Goal: Transaction & Acquisition: Book appointment/travel/reservation

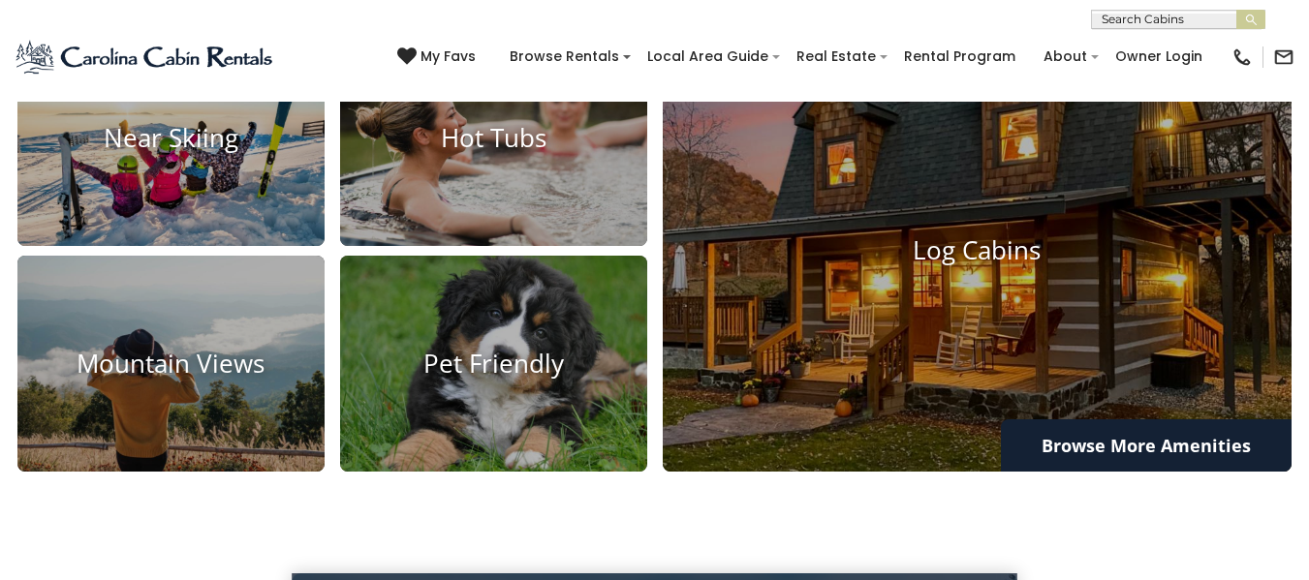
scroll to position [1453, 0]
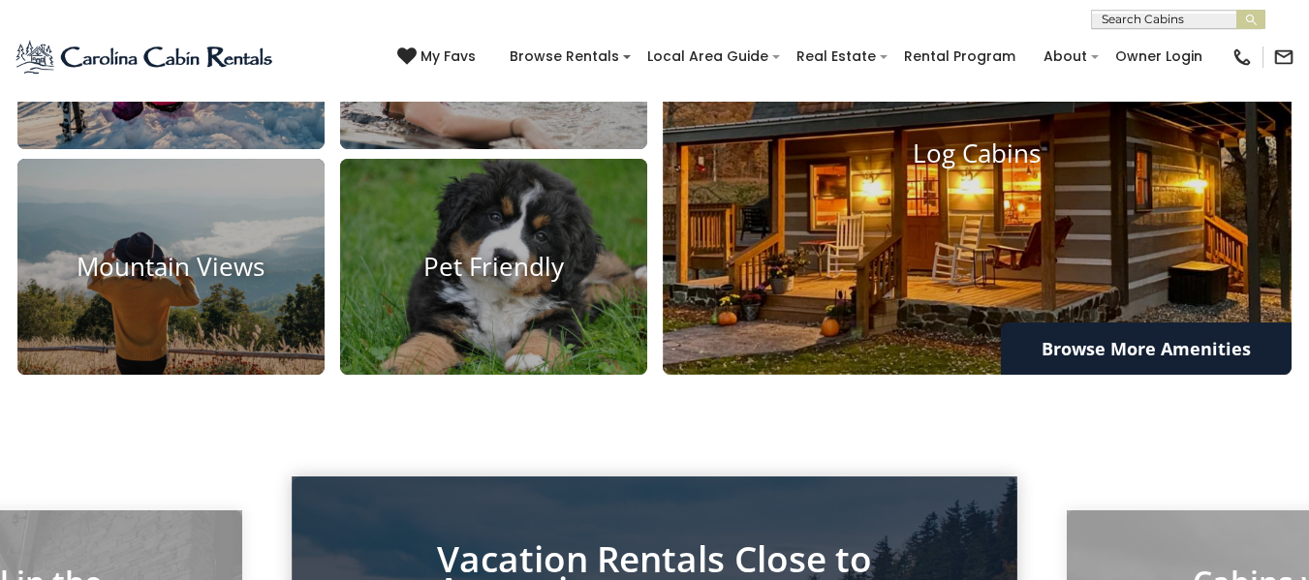
click at [895, 302] on img at bounding box center [977, 154] width 692 height 485
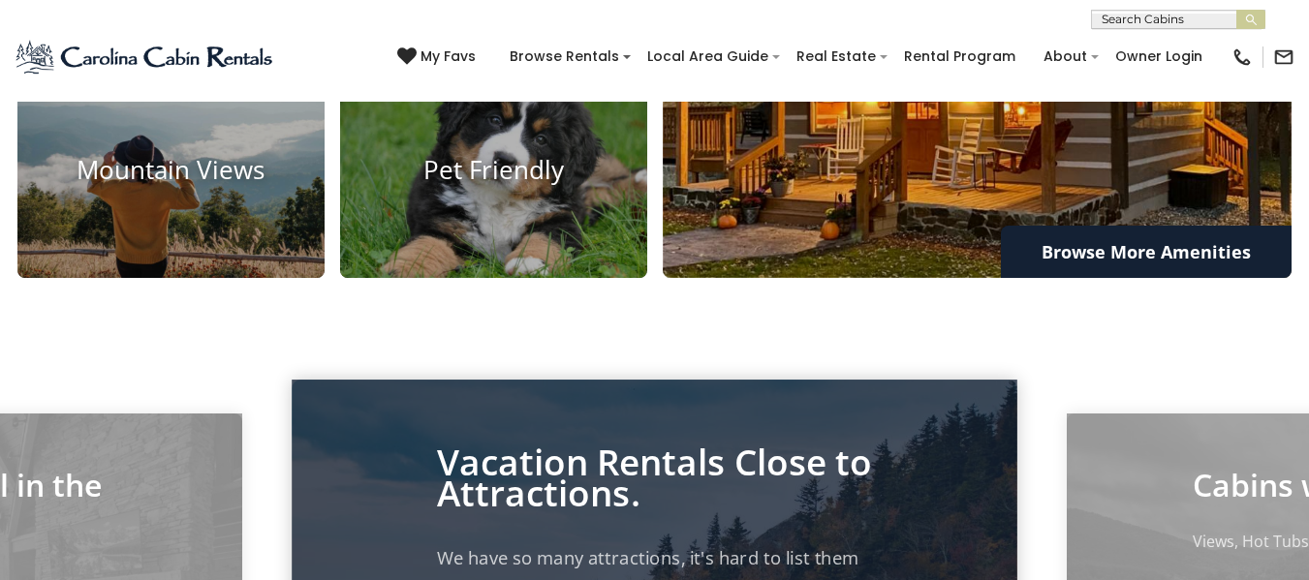
click at [833, 300] on img at bounding box center [977, 57] width 692 height 485
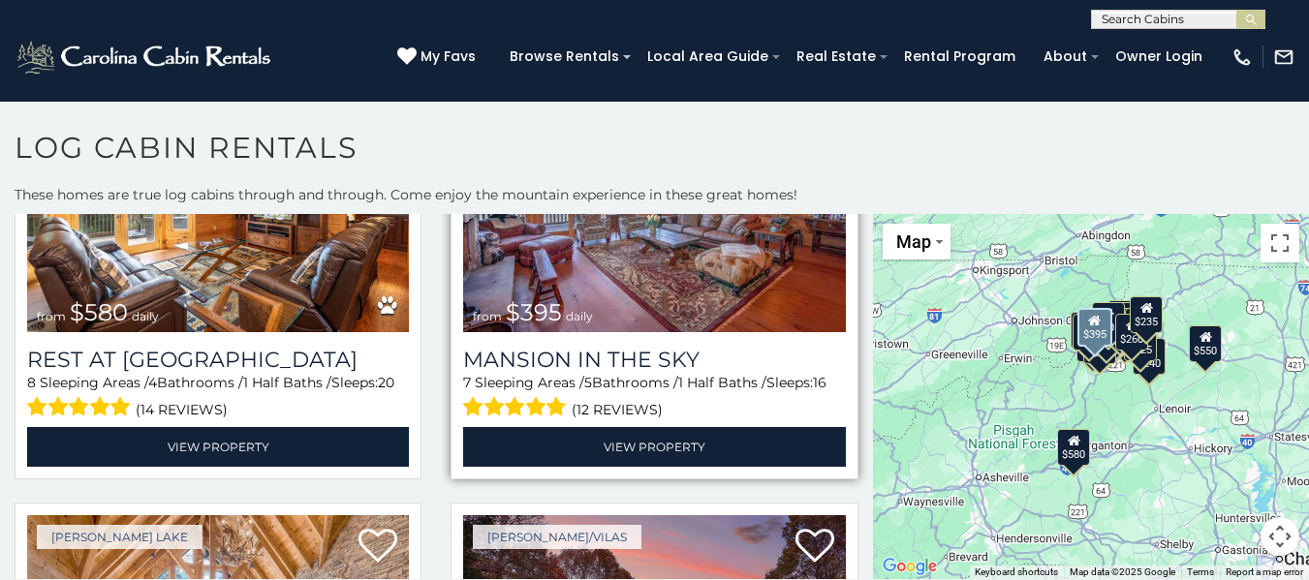
scroll to position [97, 0]
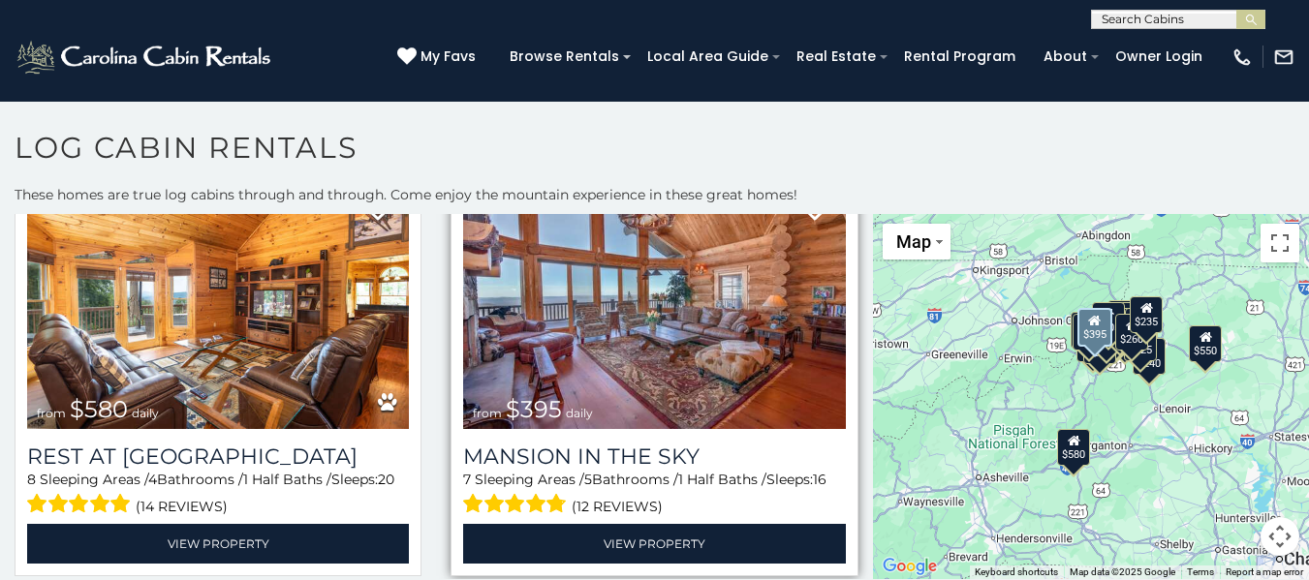
click at [723, 344] on img at bounding box center [654, 301] width 382 height 256
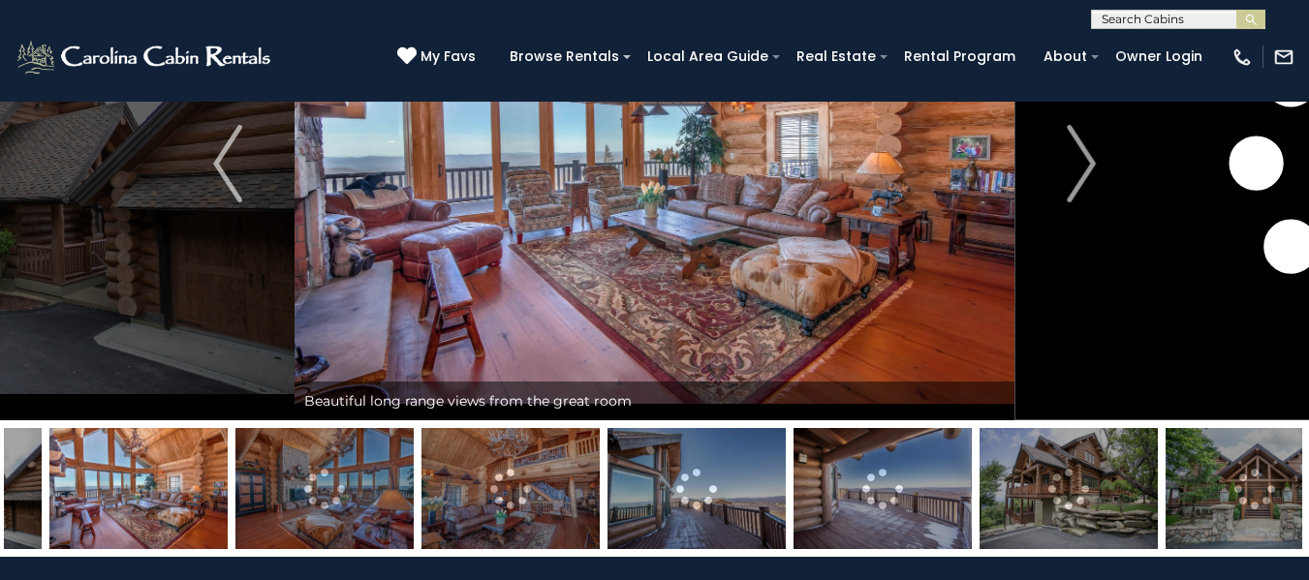
drag, startPoint x: 746, startPoint y: 490, endPoint x: 749, endPoint y: 474, distance: 16.7
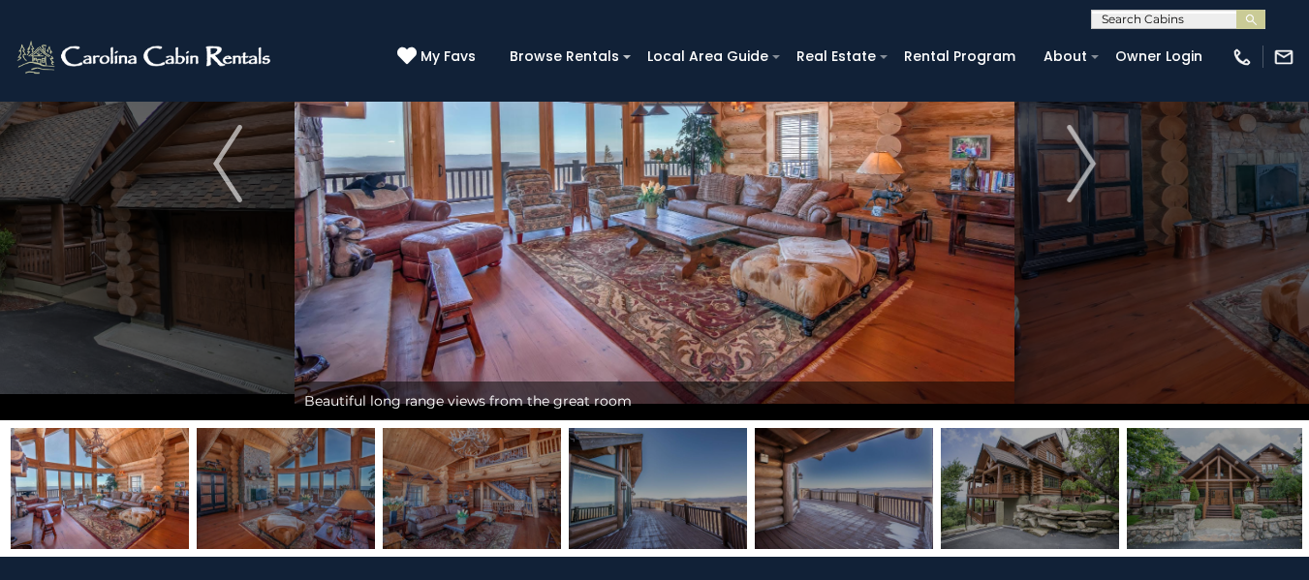
drag, startPoint x: 728, startPoint y: 482, endPoint x: 731, endPoint y: 465, distance: 17.7
click at [731, 465] on img at bounding box center [658, 488] width 178 height 121
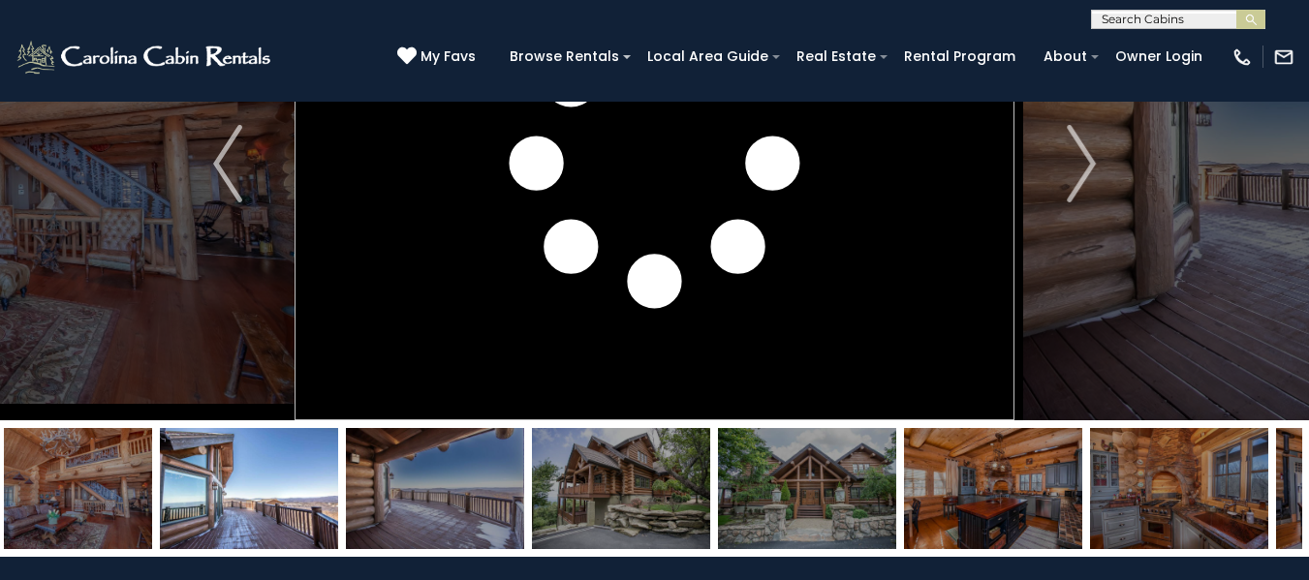
drag, startPoint x: 487, startPoint y: 532, endPoint x: 922, endPoint y: 602, distance: 440.6
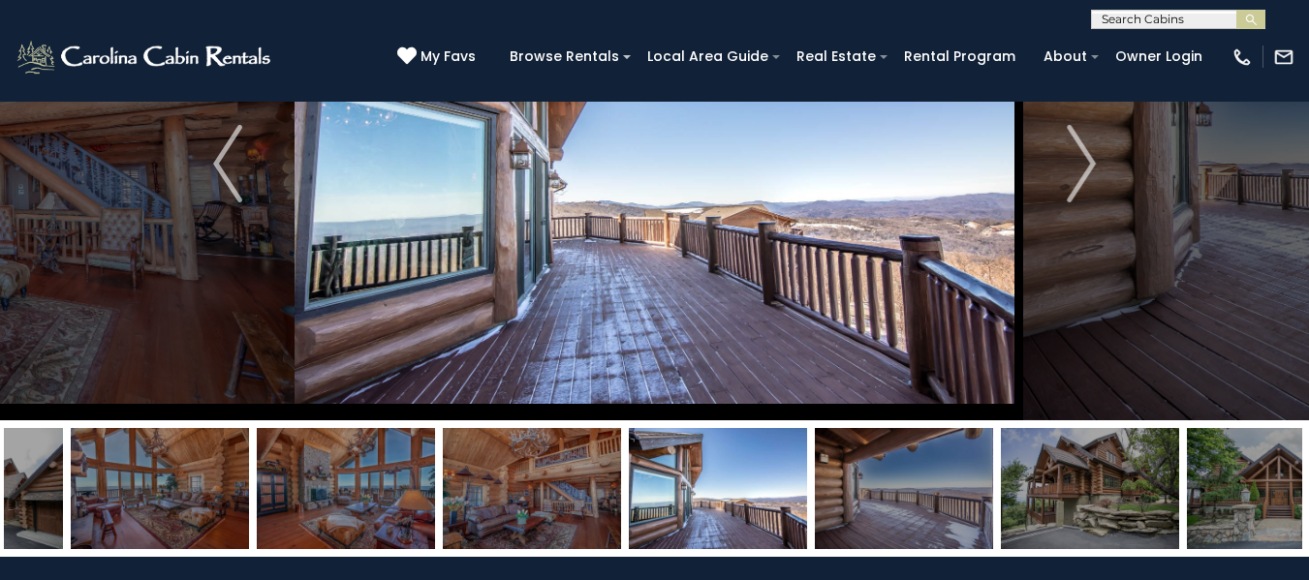
drag, startPoint x: 125, startPoint y: 476, endPoint x: 768, endPoint y: 517, distance: 644.5
click at [767, 516] on img at bounding box center [718, 488] width 178 height 121
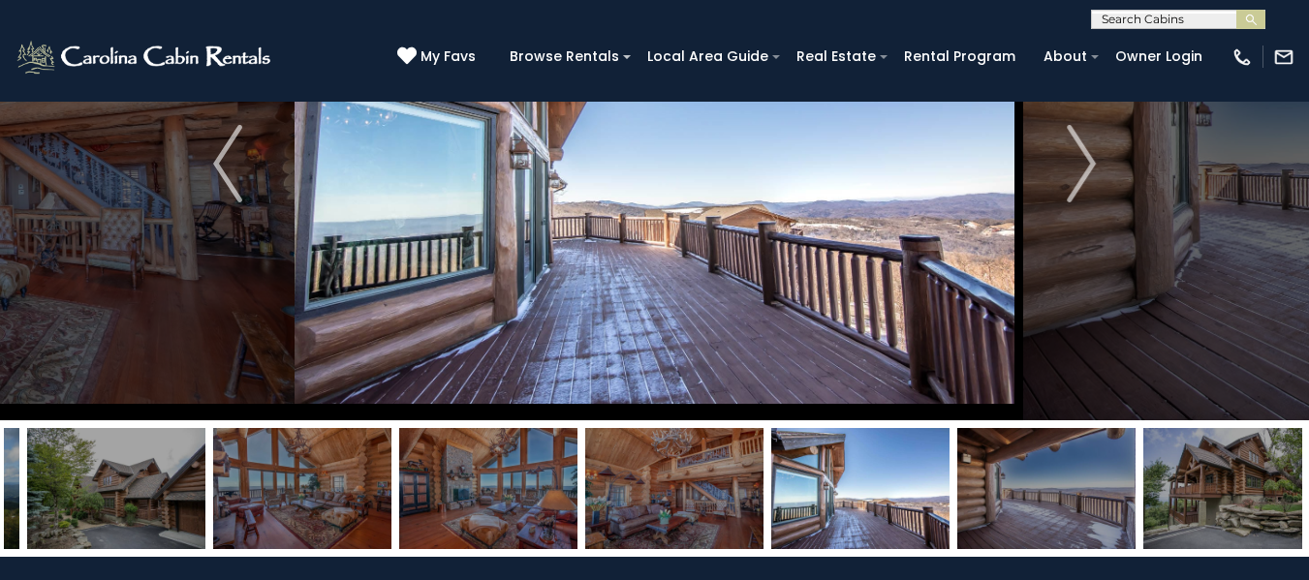
drag, startPoint x: 699, startPoint y: 491, endPoint x: 1322, endPoint y: 607, distance: 633.6
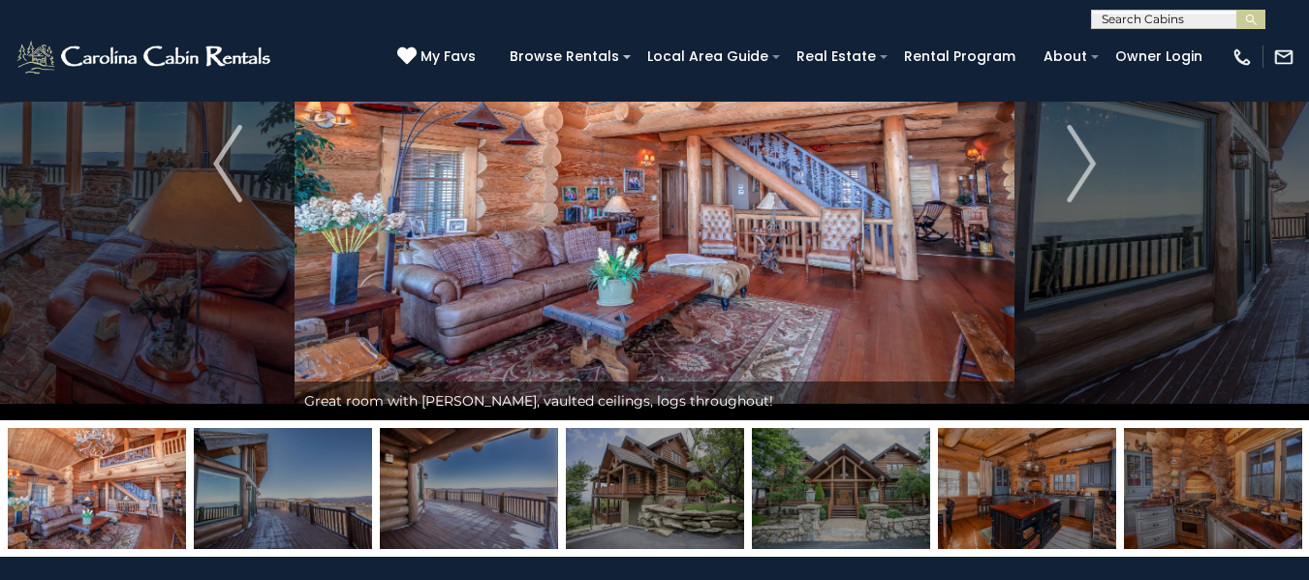
drag, startPoint x: 134, startPoint y: 495, endPoint x: 546, endPoint y: 196, distance: 509.8
click at [548, 182] on div "Beautiful long range views from the great room" at bounding box center [654, 232] width 1309 height 650
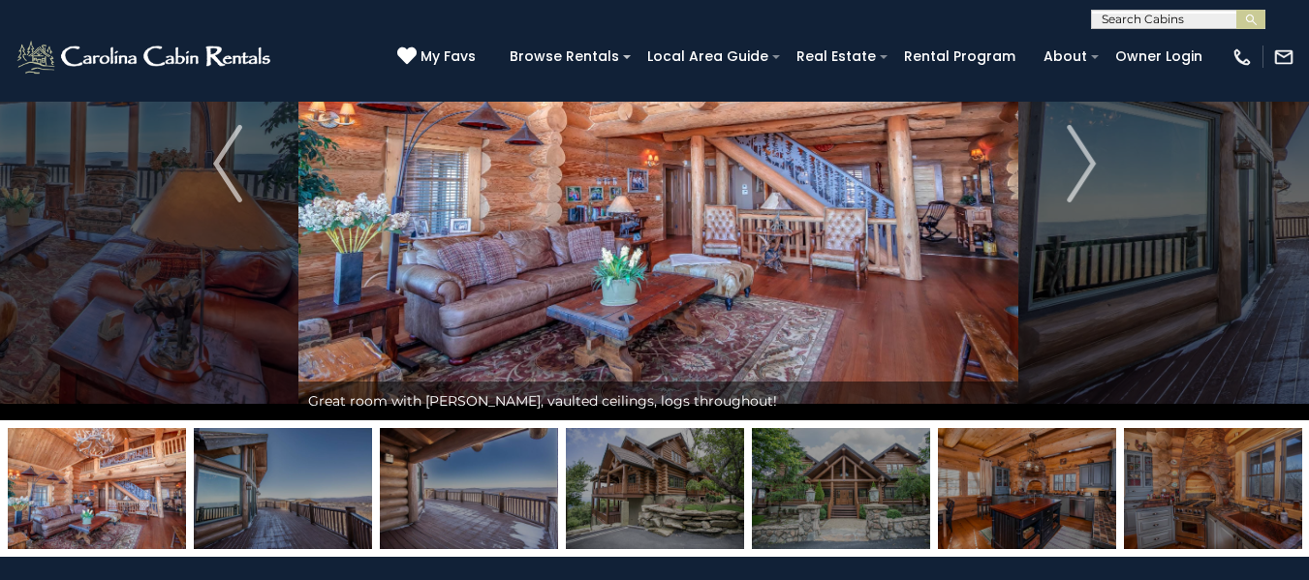
drag, startPoint x: 545, startPoint y: 198, endPoint x: 768, endPoint y: 292, distance: 241.8
click at [783, 267] on img at bounding box center [658, 163] width 720 height 513
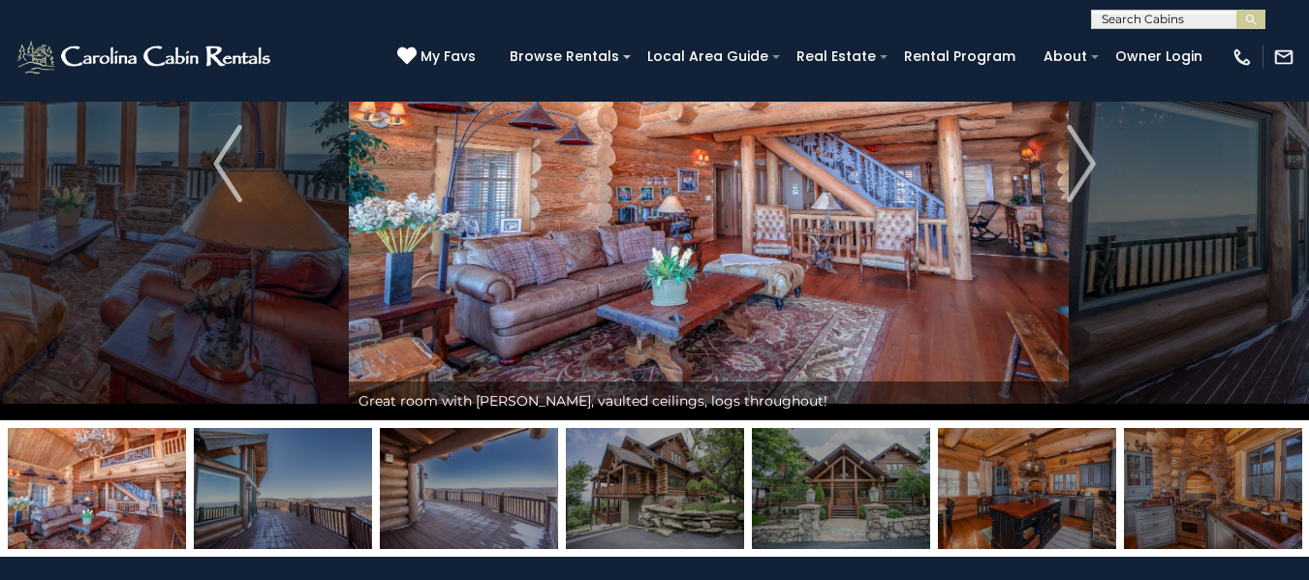
drag, startPoint x: 778, startPoint y: 282, endPoint x: 828, endPoint y: 271, distance: 51.5
click at [833, 249] on img at bounding box center [709, 163] width 720 height 513
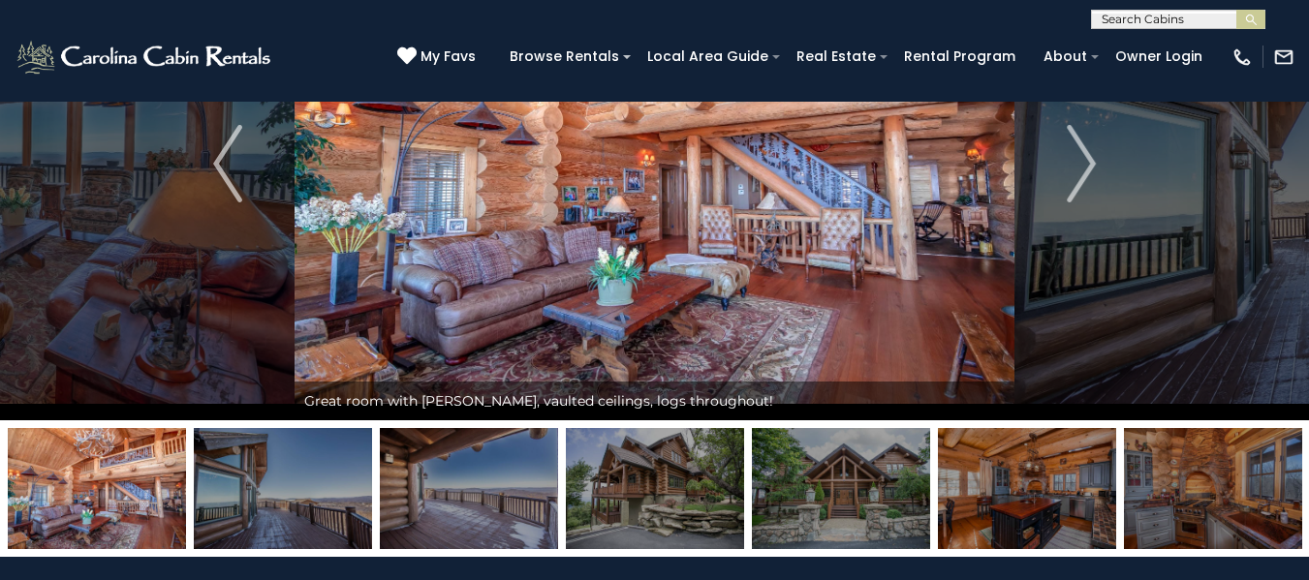
click at [827, 276] on img at bounding box center [654, 163] width 720 height 513
click at [827, 277] on img at bounding box center [654, 163] width 720 height 513
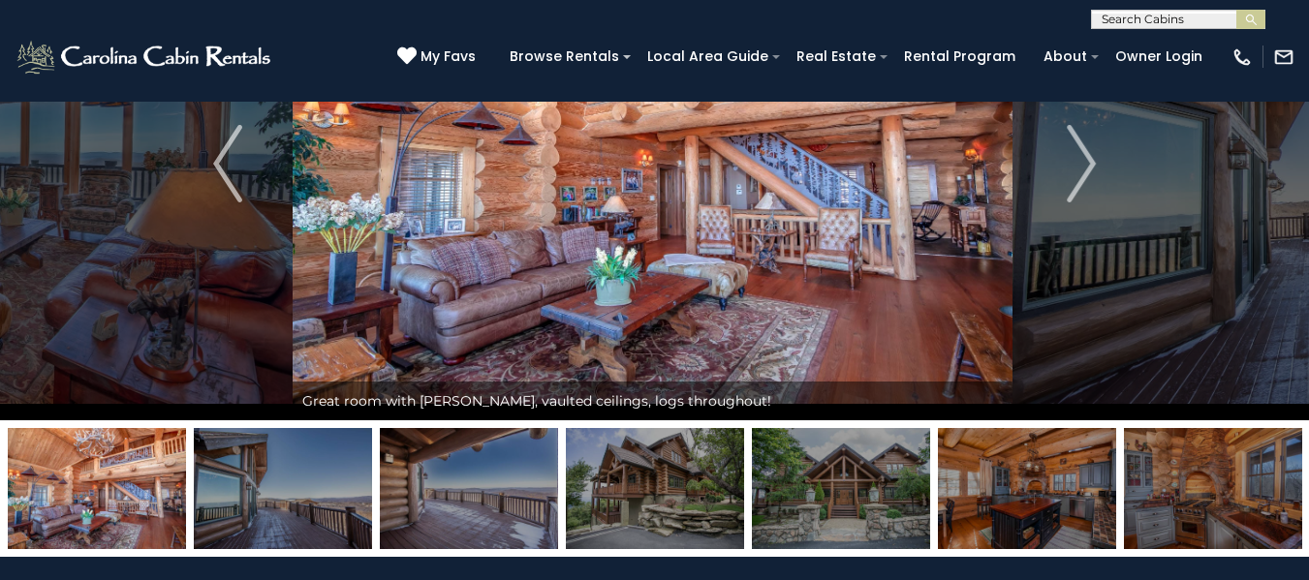
drag, startPoint x: 827, startPoint y: 277, endPoint x: 668, endPoint y: 489, distance: 265.0
click at [707, 494] on div "Beautiful long range views from the great room" at bounding box center [654, 232] width 1309 height 650
drag, startPoint x: 328, startPoint y: 465, endPoint x: 736, endPoint y: 353, distance: 423.0
click at [733, 355] on div "Beautiful long range views from the great room" at bounding box center [654, 232] width 1309 height 650
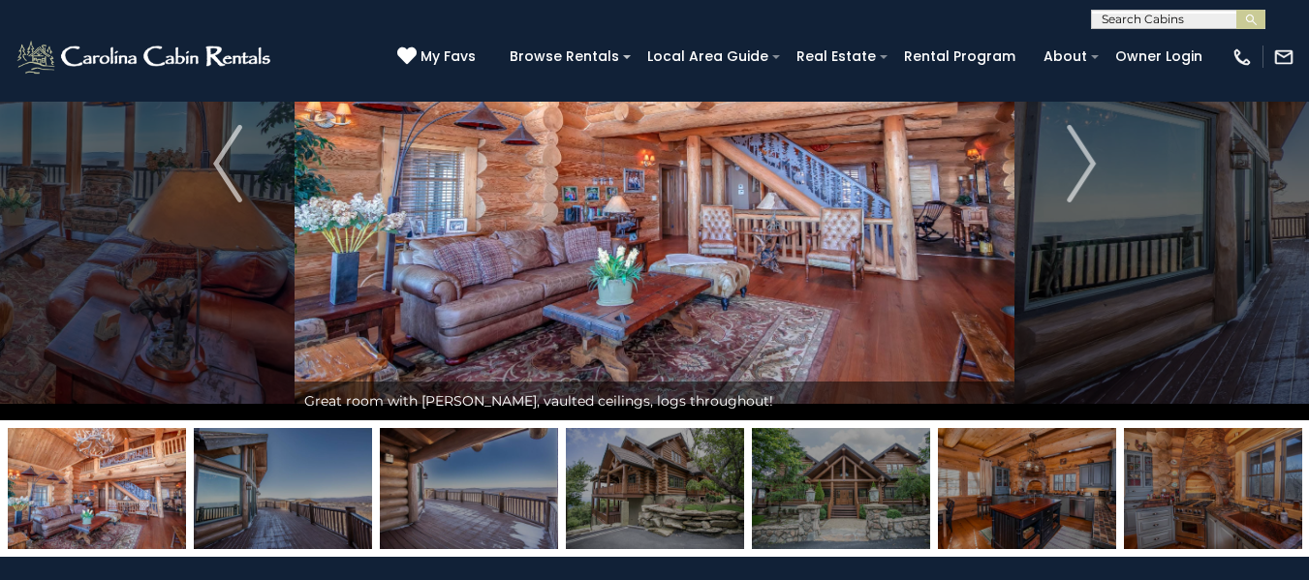
drag, startPoint x: 77, startPoint y: 502, endPoint x: 1322, endPoint y: 626, distance: 1250.9
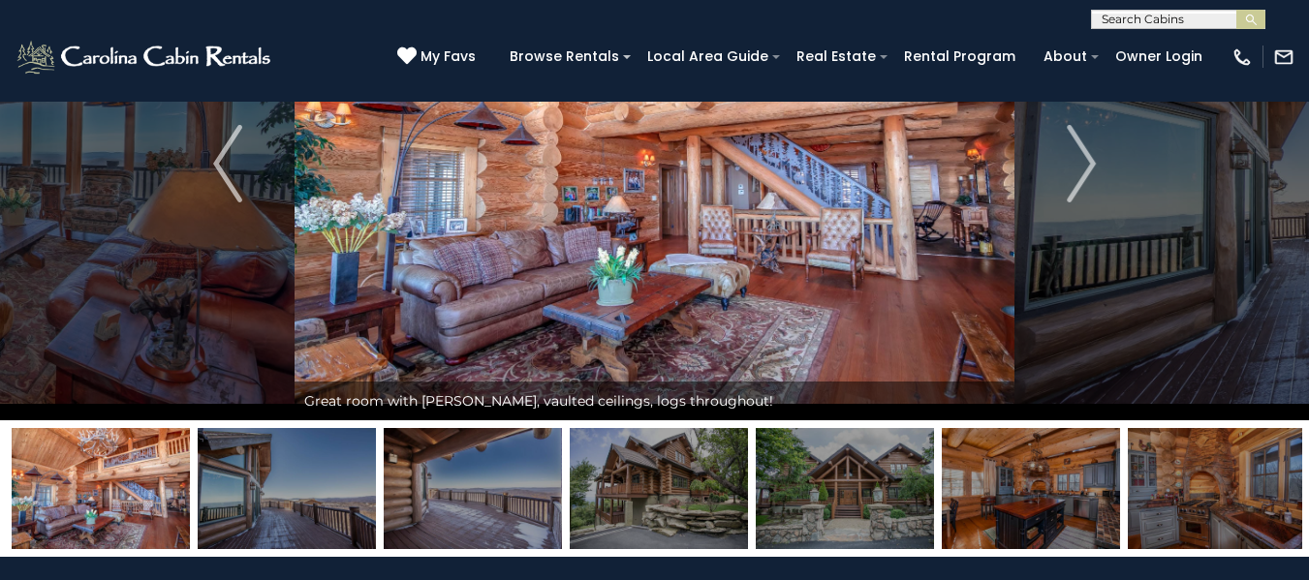
drag, startPoint x: 583, startPoint y: 471, endPoint x: 896, endPoint y: 368, distance: 329.3
click at [797, 350] on div "Beautiful long range views from the great room" at bounding box center [654, 232] width 1309 height 650
drag, startPoint x: 1274, startPoint y: 437, endPoint x: 1266, endPoint y: 445, distance: 11.0
click at [1270, 442] on img at bounding box center [1216, 488] width 178 height 121
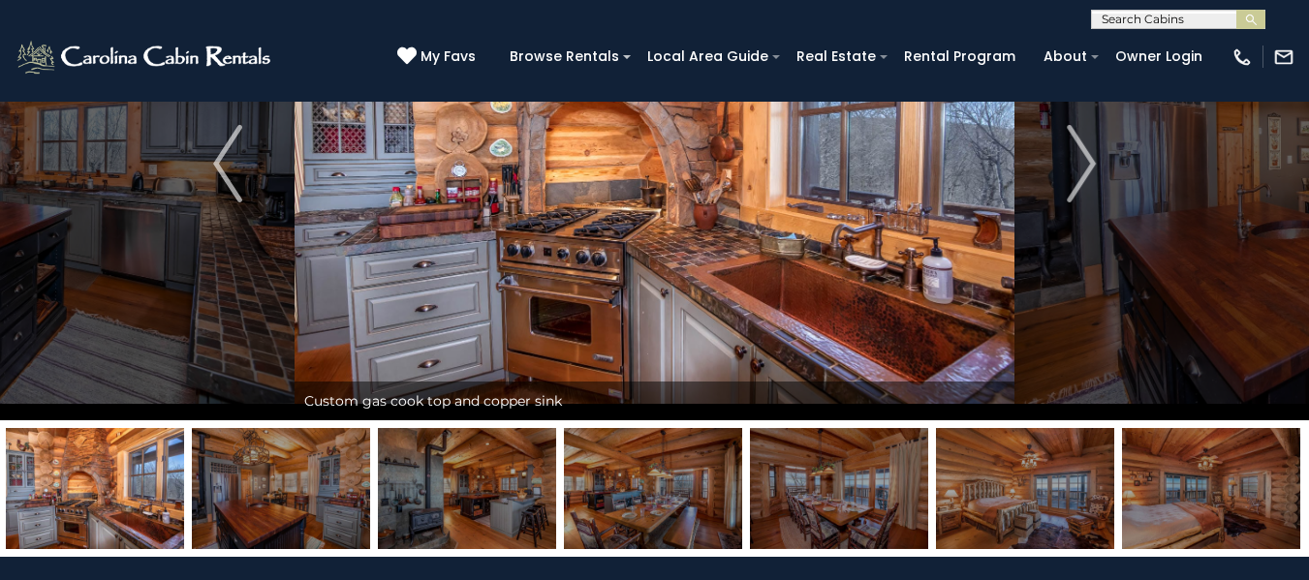
drag, startPoint x: 1253, startPoint y: 461, endPoint x: 882, endPoint y: 205, distance: 450.6
click at [900, 200] on div "Beautiful long range views from the great room" at bounding box center [654, 232] width 1309 height 650
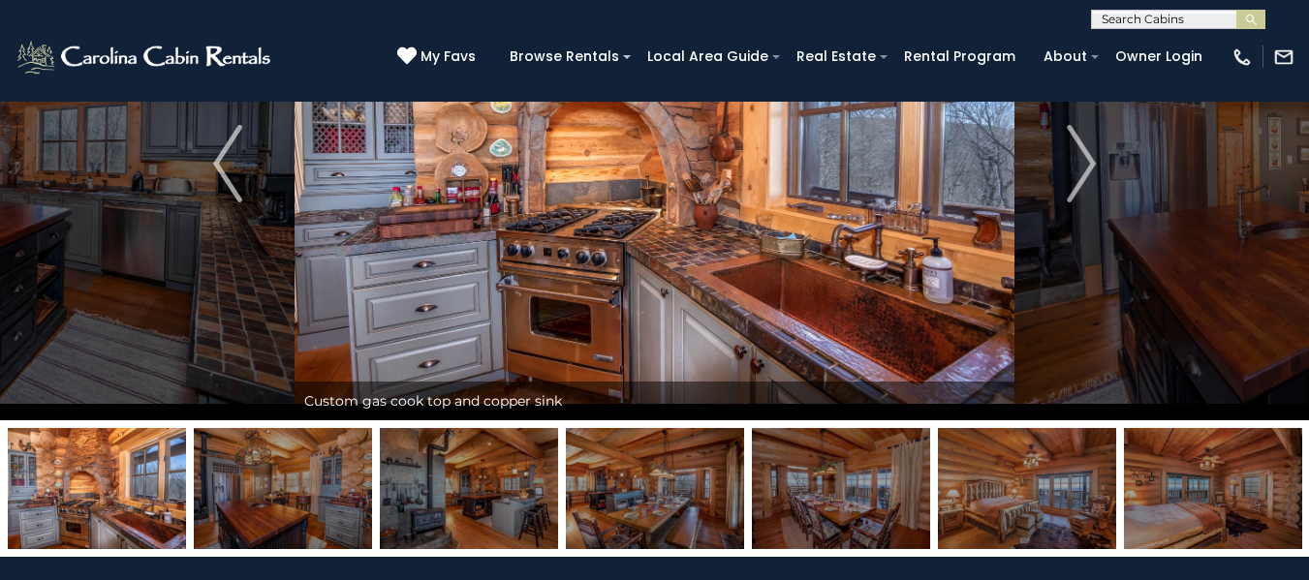
drag, startPoint x: 848, startPoint y: 248, endPoint x: 671, endPoint y: 524, distance: 327.5
click at [577, 423] on div at bounding box center [654, 488] width 1309 height 137
click at [575, 406] on div "Custom gas cook top and copper sink" at bounding box center [654, 401] width 720 height 39
click at [599, 511] on img at bounding box center [655, 488] width 178 height 121
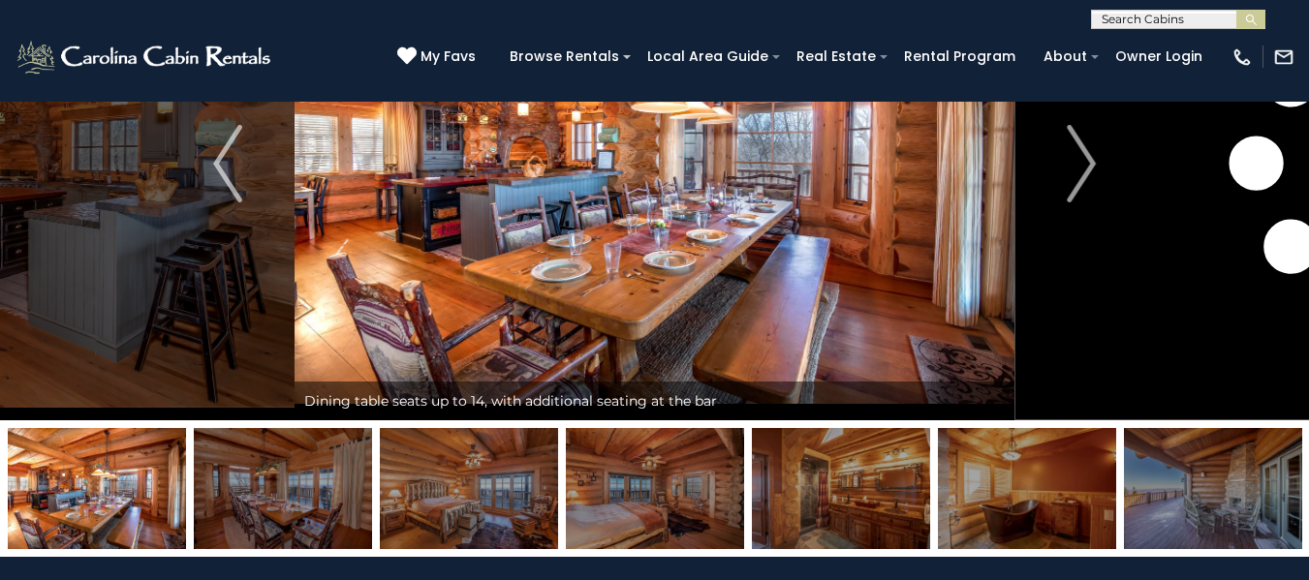
drag, startPoint x: 599, startPoint y: 511, endPoint x: 636, endPoint y: 450, distance: 71.8
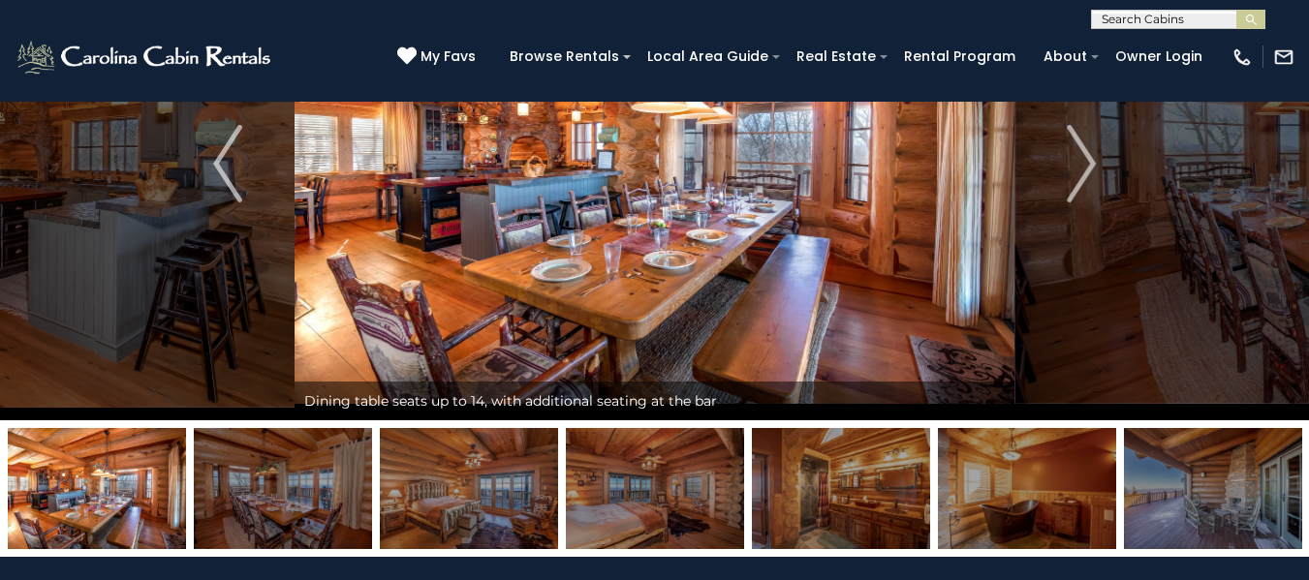
click at [636, 450] on img at bounding box center [655, 488] width 178 height 121
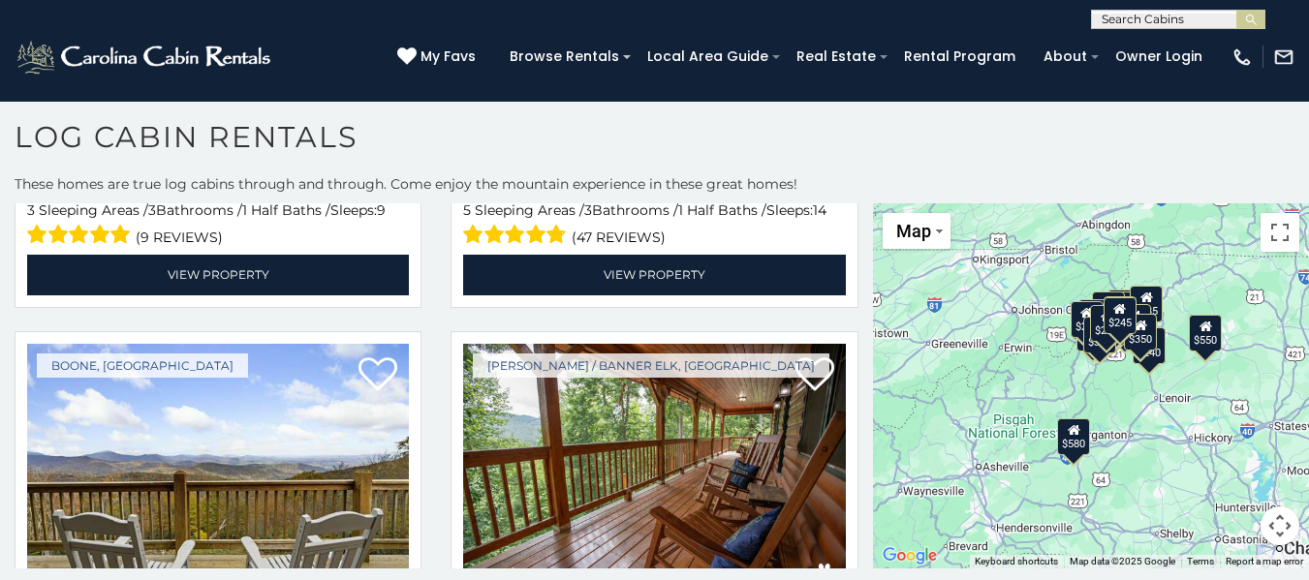
scroll to position [5134, 0]
